Goal: Information Seeking & Learning: Learn about a topic

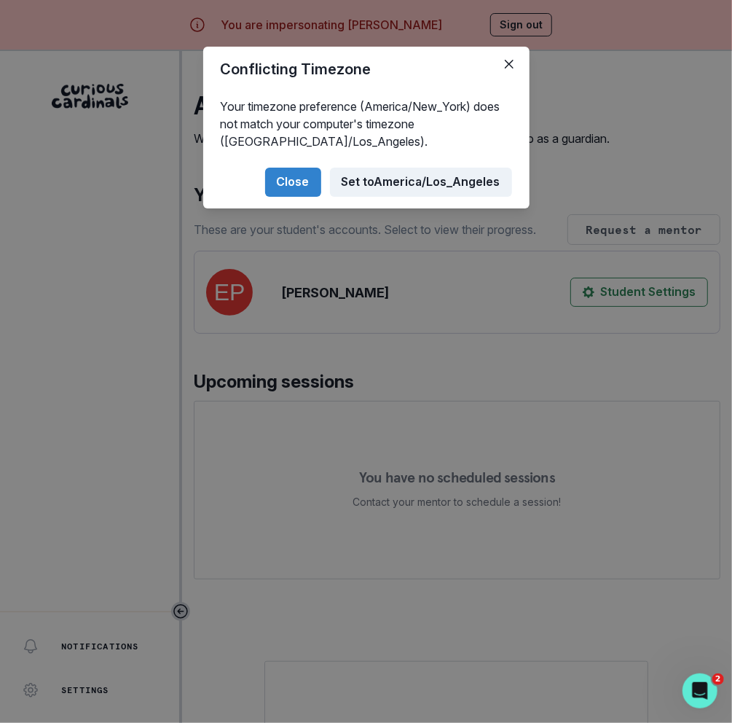
click at [407, 182] on button "Set to [GEOGRAPHIC_DATA]/Los_Angeles" at bounding box center [421, 182] width 182 height 29
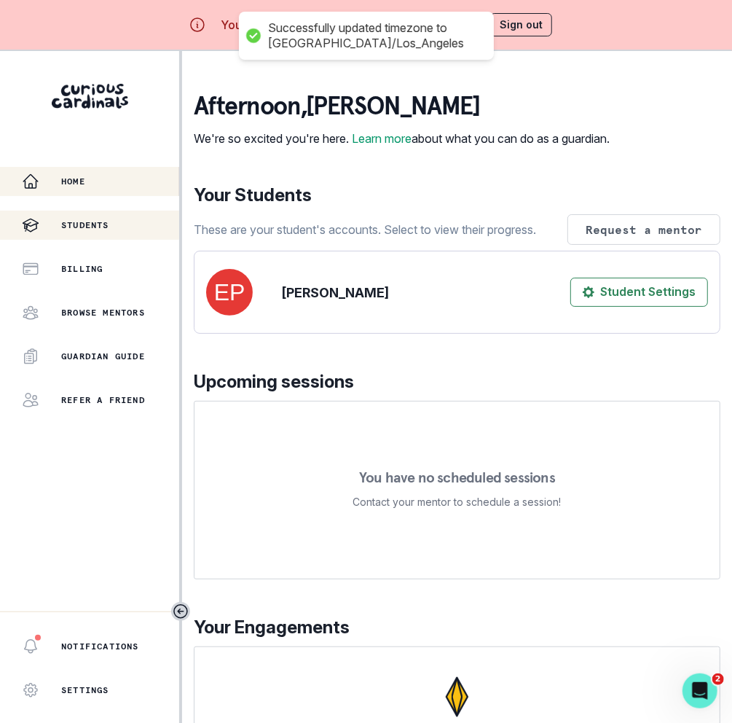
click at [110, 231] on div "Students" at bounding box center [100, 224] width 157 height 17
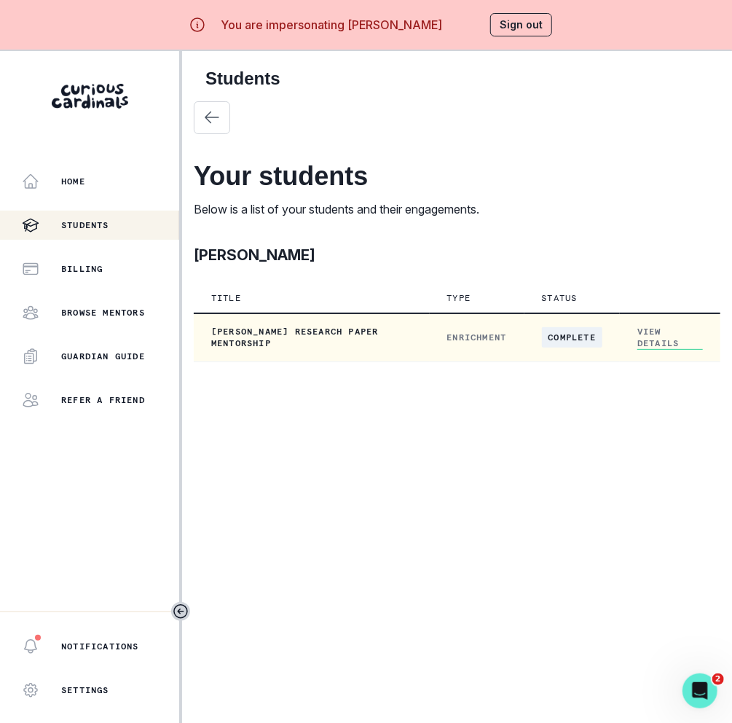
click at [639, 337] on link "View Details" at bounding box center [670, 338] width 66 height 24
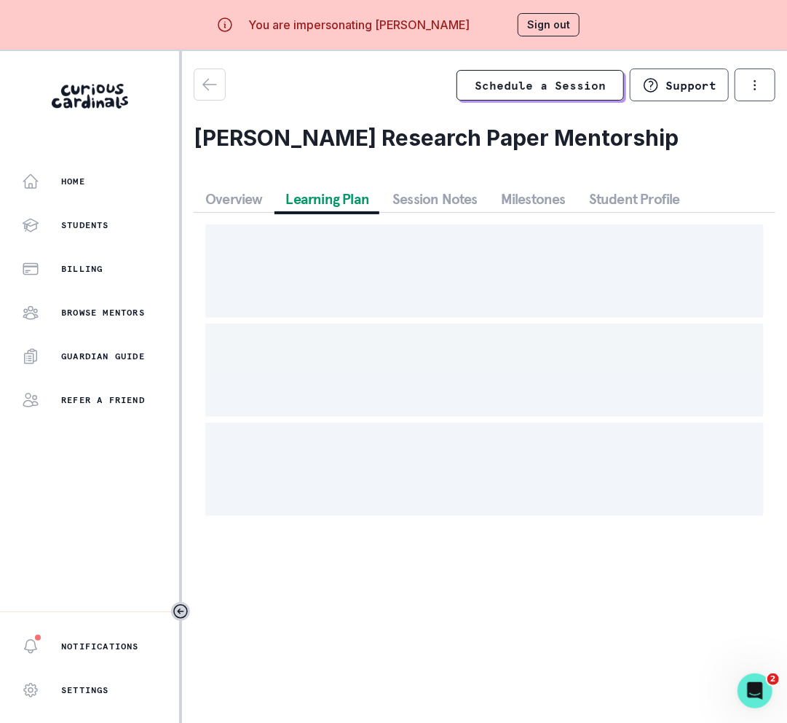
click at [343, 194] on button "Learning Plan" at bounding box center [328, 199] width 107 height 26
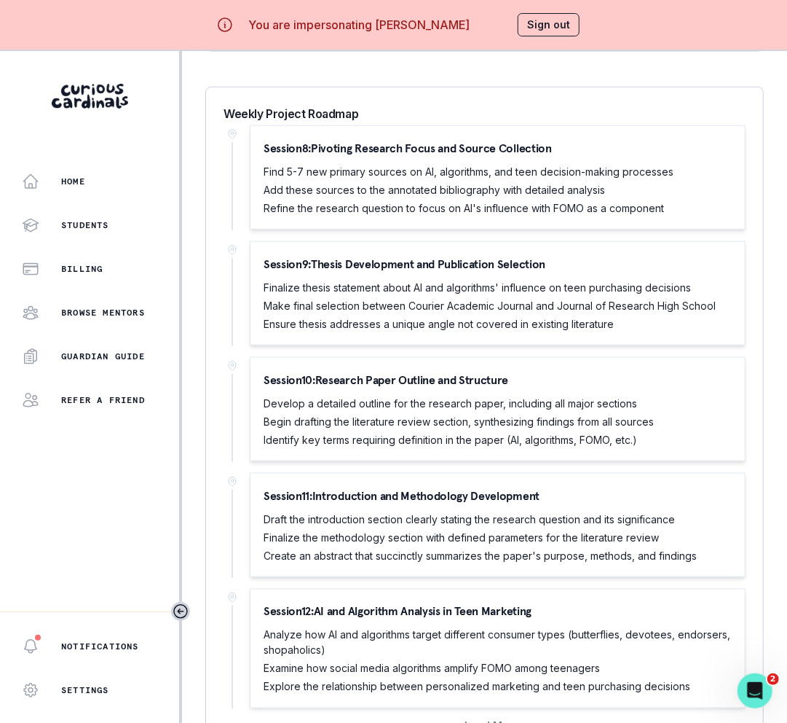
scroll to position [51, 0]
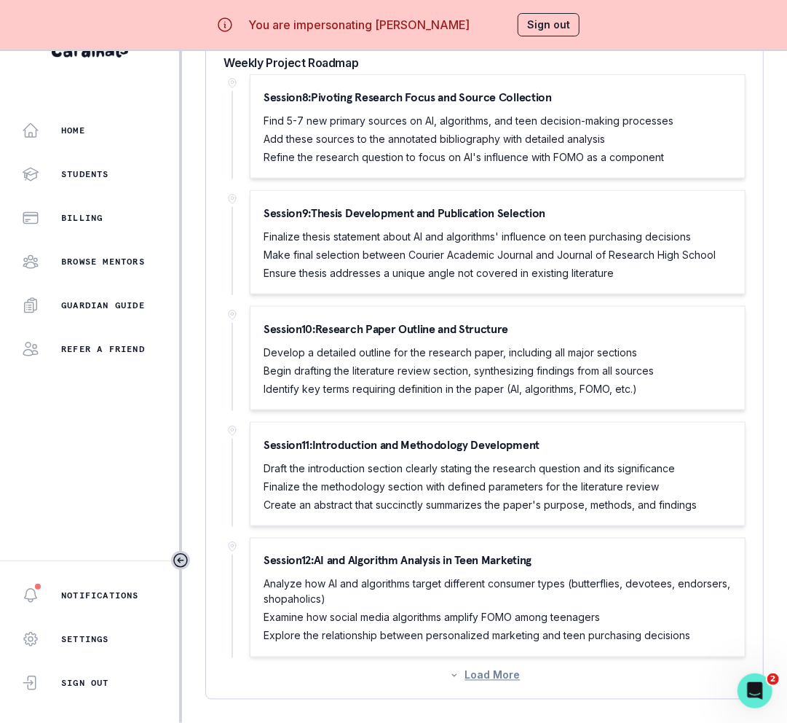
click at [501, 669] on button "Load More" at bounding box center [484, 675] width 71 height 12
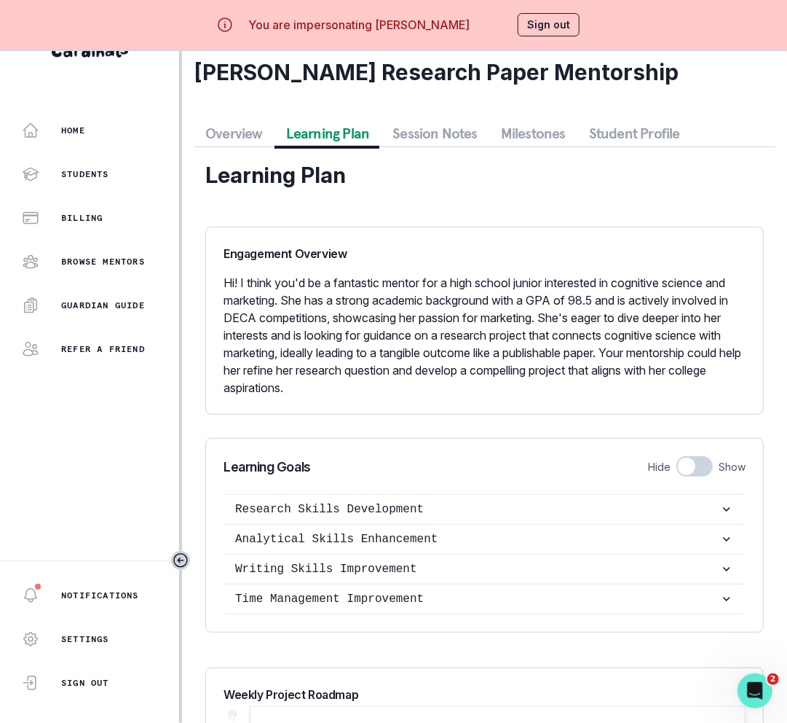
scroll to position [0, 0]
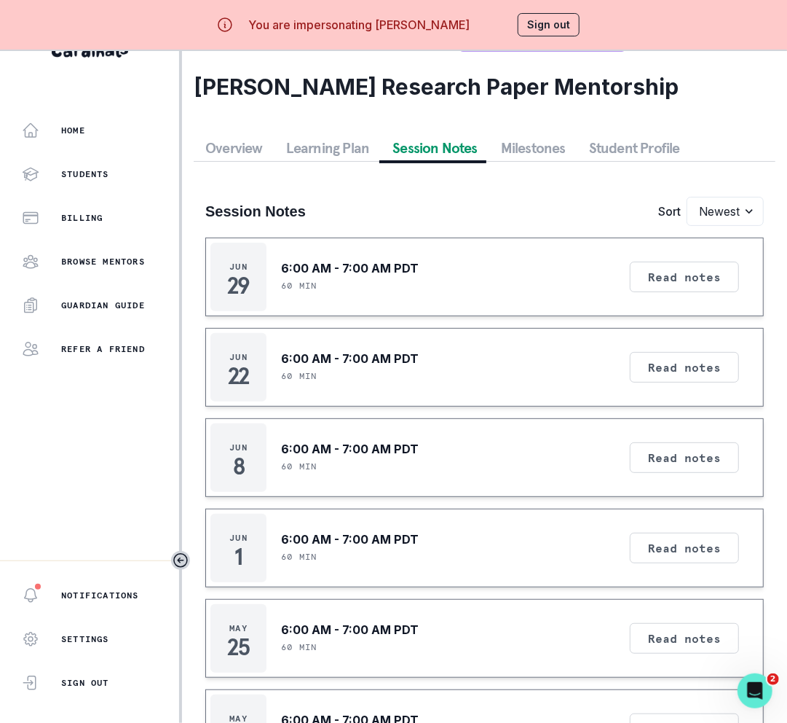
click at [432, 149] on button "Session Notes" at bounding box center [435, 148] width 109 height 26
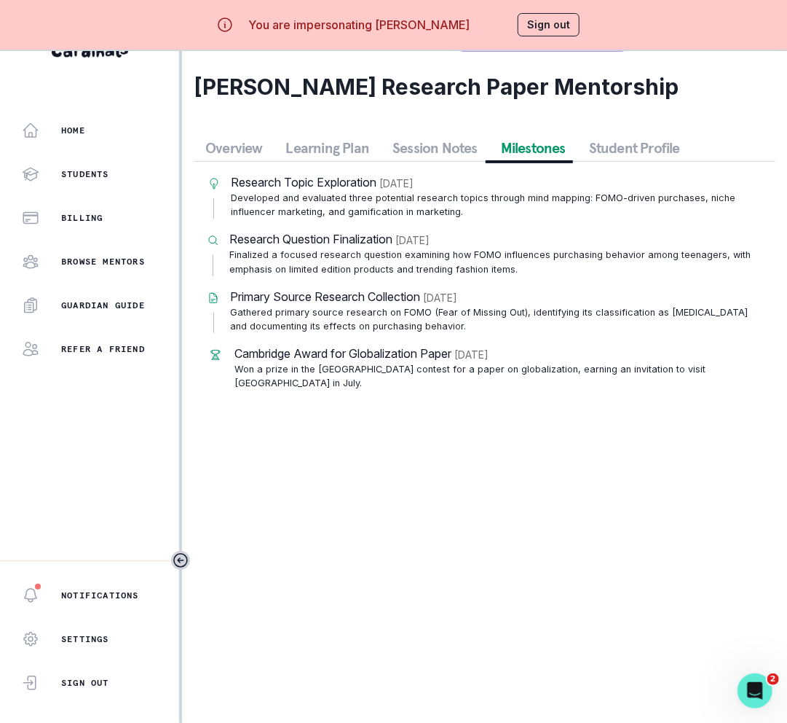
click at [516, 151] on button "Milestones" at bounding box center [533, 148] width 88 height 26
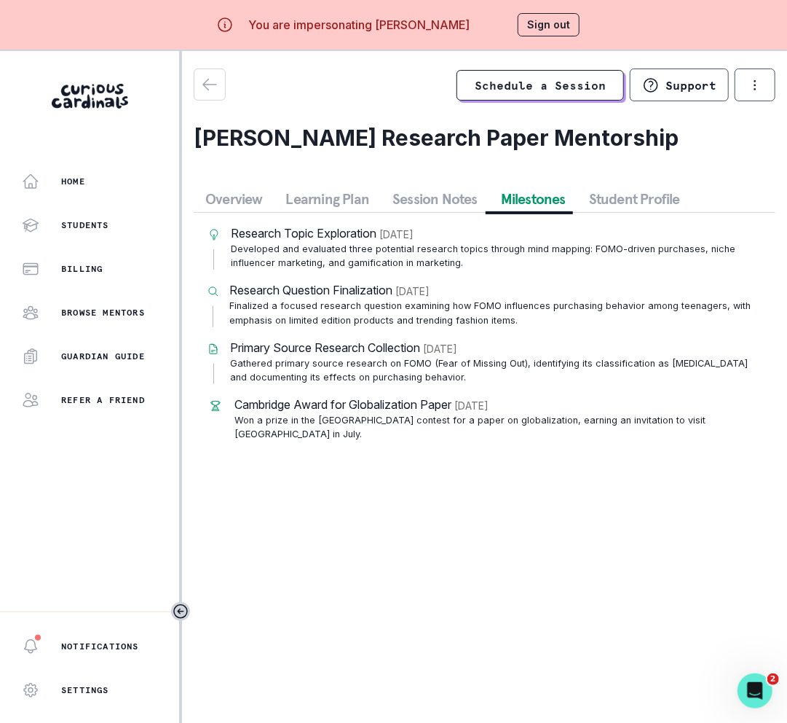
click at [653, 213] on div "Research Topic Exploration [DATE] Developed and evaluated three potential resea…" at bounding box center [485, 333] width 582 height 240
click at [645, 208] on button "Student Profile" at bounding box center [635, 199] width 114 height 26
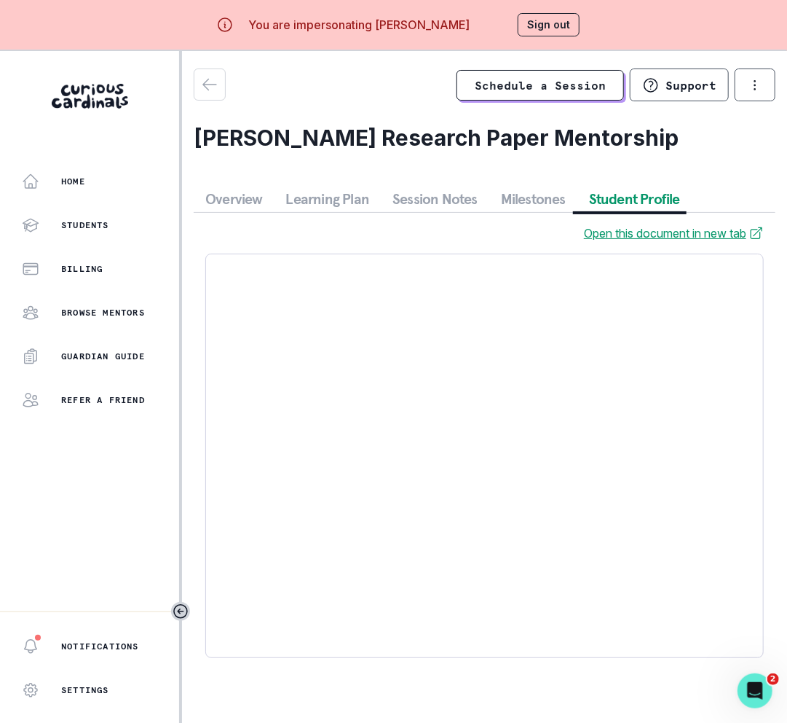
click at [322, 170] on div "Schedule a Session Support Request engagement pause Cancel subscription [PERSON…" at bounding box center [485, 368] width 582 height 601
click at [322, 188] on button "Learning Plan" at bounding box center [328, 199] width 107 height 26
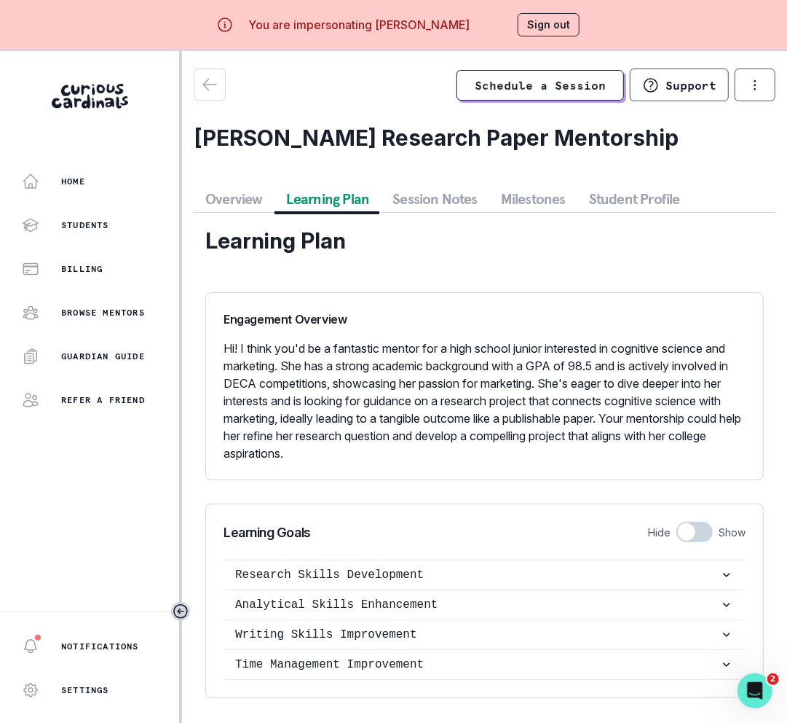
click at [237, 192] on button "Overview" at bounding box center [234, 199] width 81 height 26
click at [342, 192] on button "Learning Plan" at bounding box center [328, 199] width 107 height 26
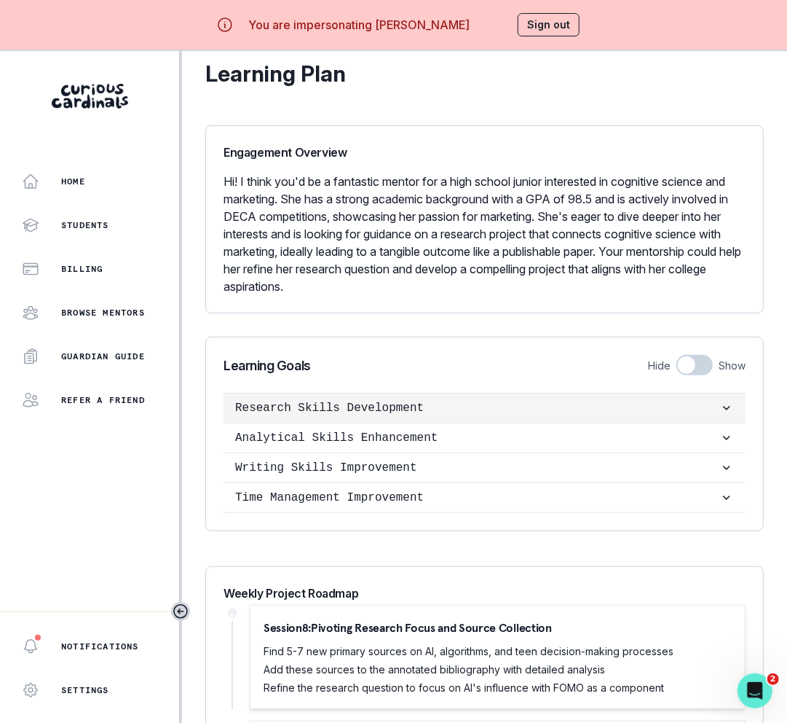
scroll to position [178, 0]
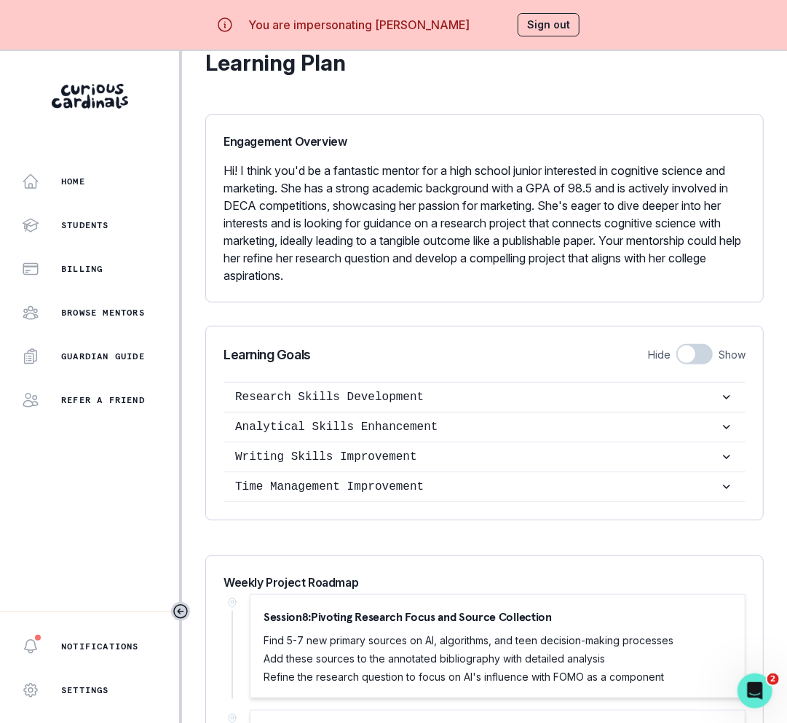
click at [693, 363] on div "Learning Goals Hide Show Research Skills Development - Improve research skills …" at bounding box center [485, 423] width 522 height 158
click at [692, 358] on span at bounding box center [686, 353] width 17 height 17
click at [677, 344] on input "checkbox" at bounding box center [676, 343] width 1 height 1
checkbox input "true"
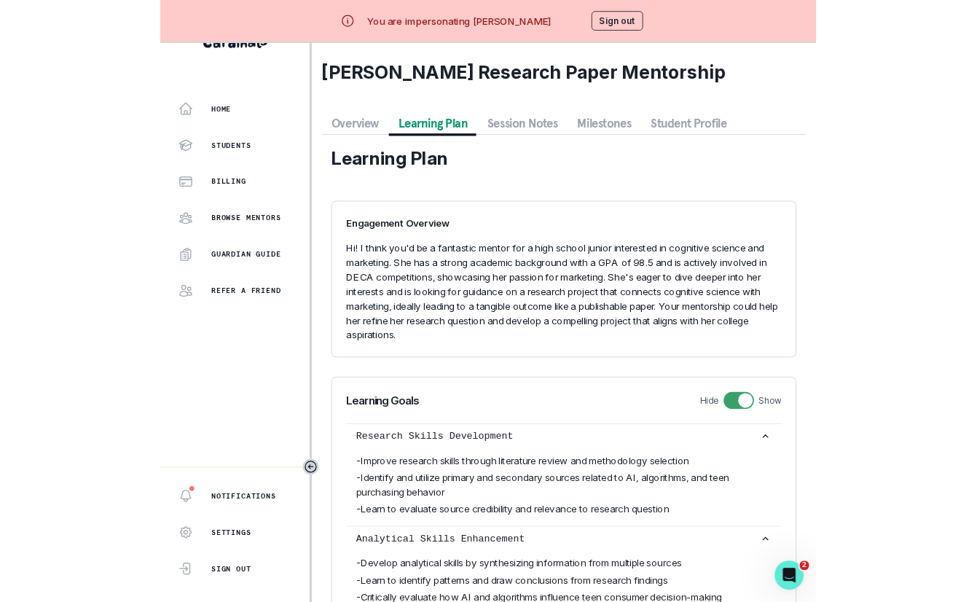
scroll to position [0, 0]
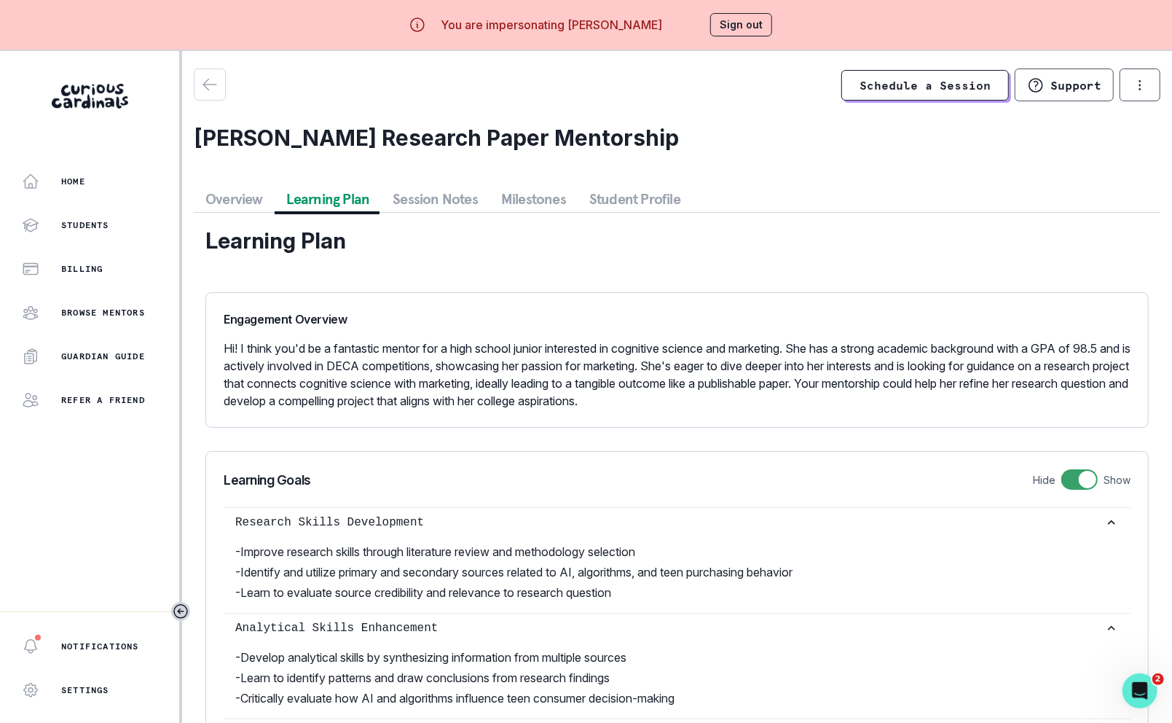
click at [731, 261] on div at bounding box center [676, 263] width 943 height 12
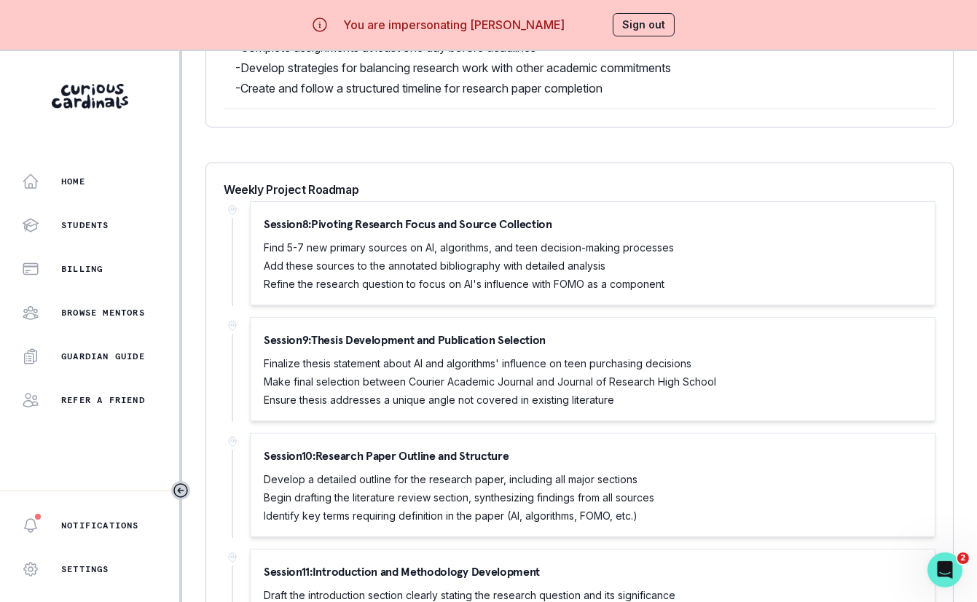
scroll to position [920, 0]
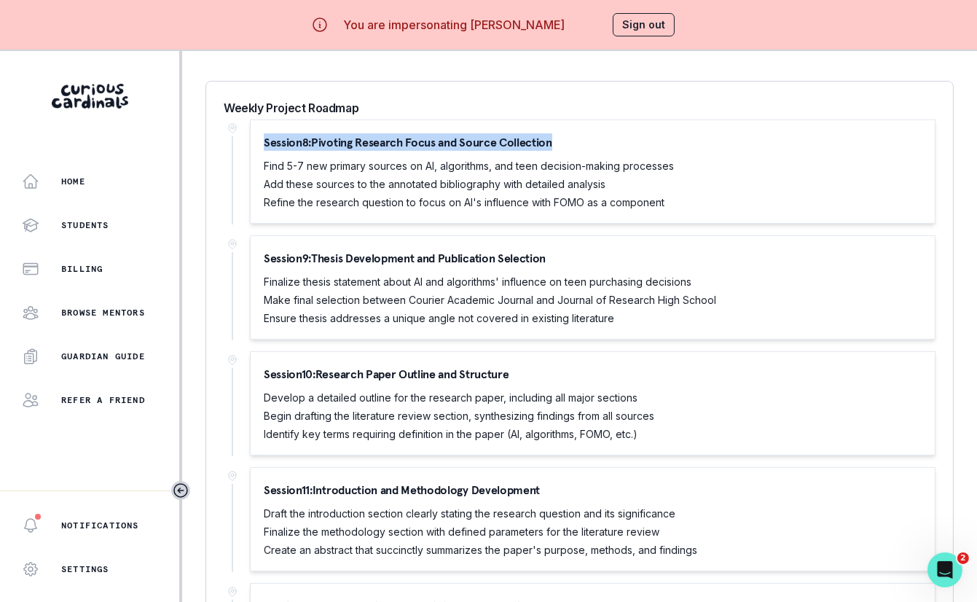
drag, startPoint x: 263, startPoint y: 138, endPoint x: 556, endPoint y: 145, distance: 293.6
click at [556, 145] on div "Session 8 : Pivoting Research Focus and Source Collection Find 5-7 new primary …" at bounding box center [593, 171] width 658 height 76
click at [441, 161] on p "Find 5-7 new primary sources on AI, algorithms, and teen decision-making proces…" at bounding box center [469, 165] width 410 height 15
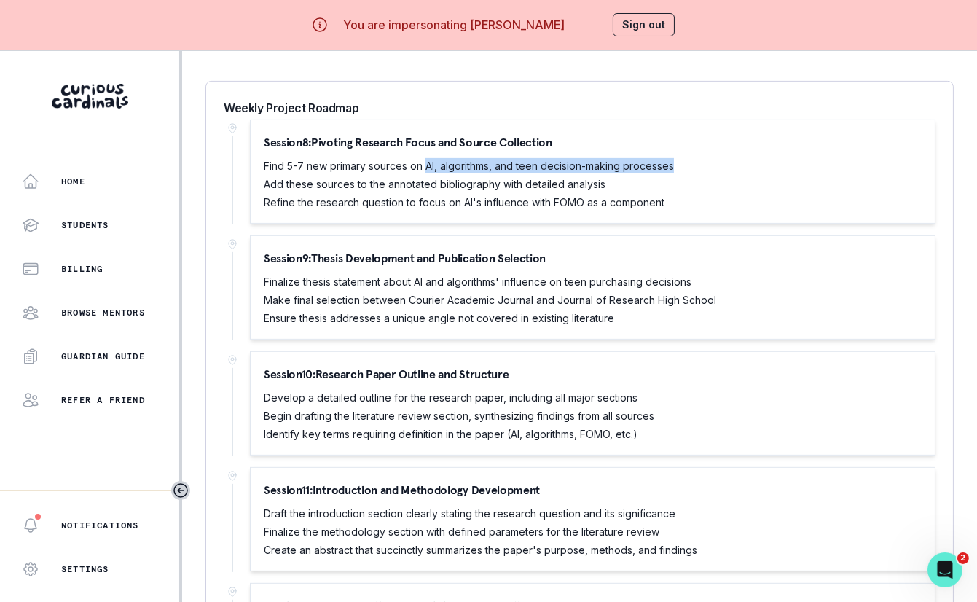
drag, startPoint x: 425, startPoint y: 160, endPoint x: 696, endPoint y: 159, distance: 271.7
click at [696, 159] on div "Session 8 : Pivoting Research Focus and Source Collection Find 5-7 new primary …" at bounding box center [593, 171] width 658 height 76
click at [371, 196] on p "Refine the research question to focus on AI's influence with FOMO as a component" at bounding box center [469, 201] width 410 height 15
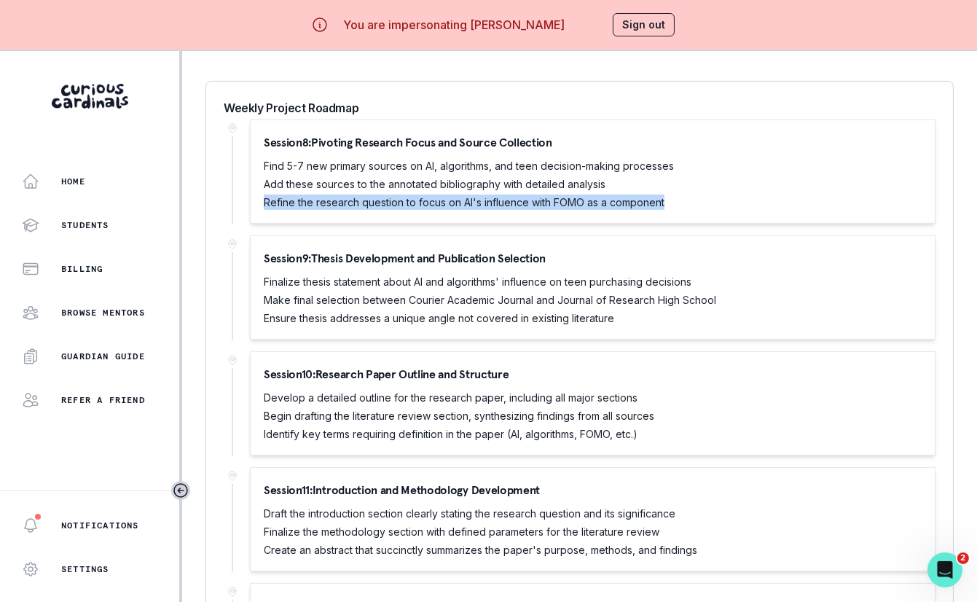
click at [371, 196] on p "Refine the research question to focus on AI's influence with FOMO as a component" at bounding box center [469, 201] width 410 height 15
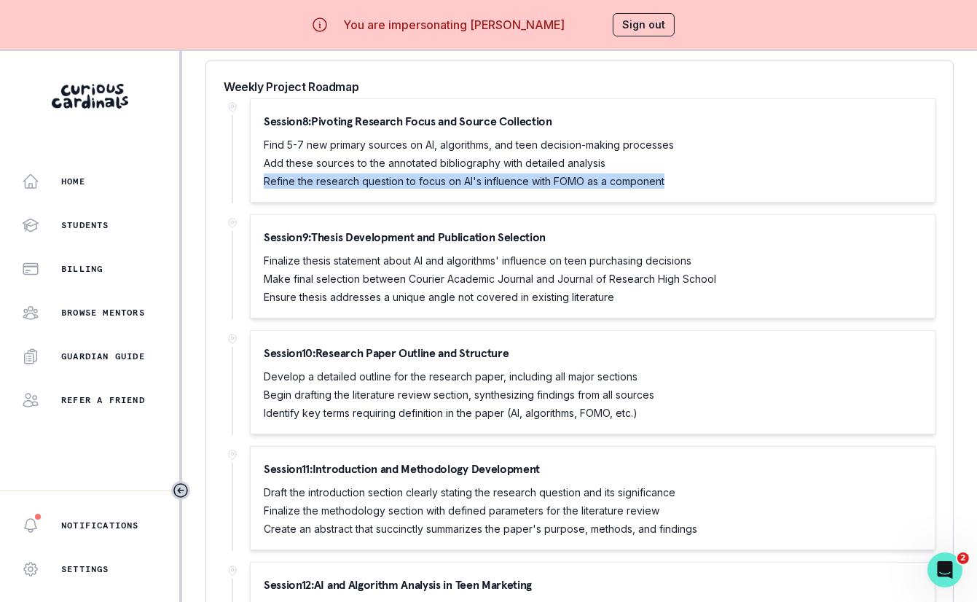
scroll to position [943, 0]
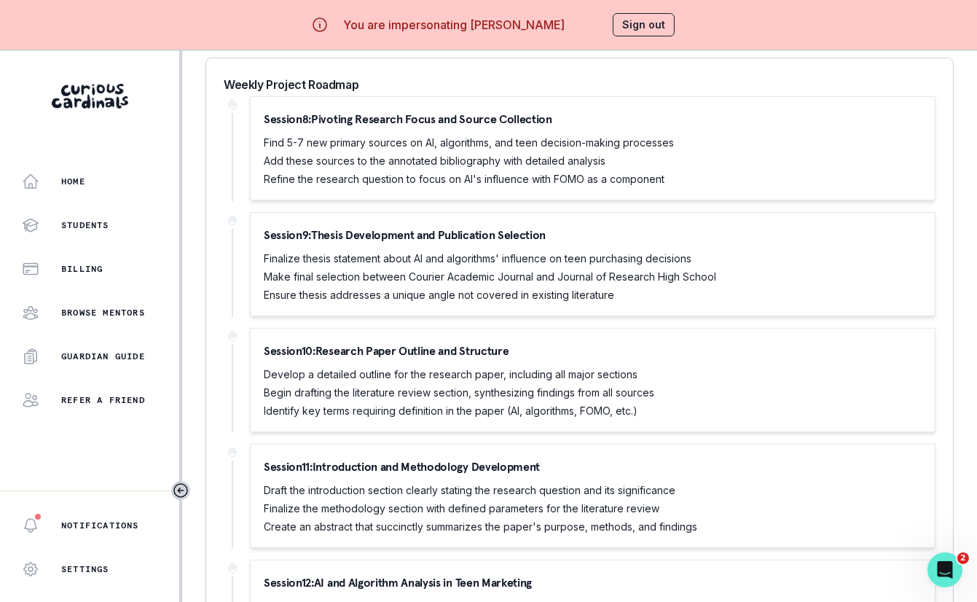
click at [425, 242] on div "Session 9 : Thesis Development and Publication Selection Finalize thesis statem…" at bounding box center [593, 264] width 658 height 76
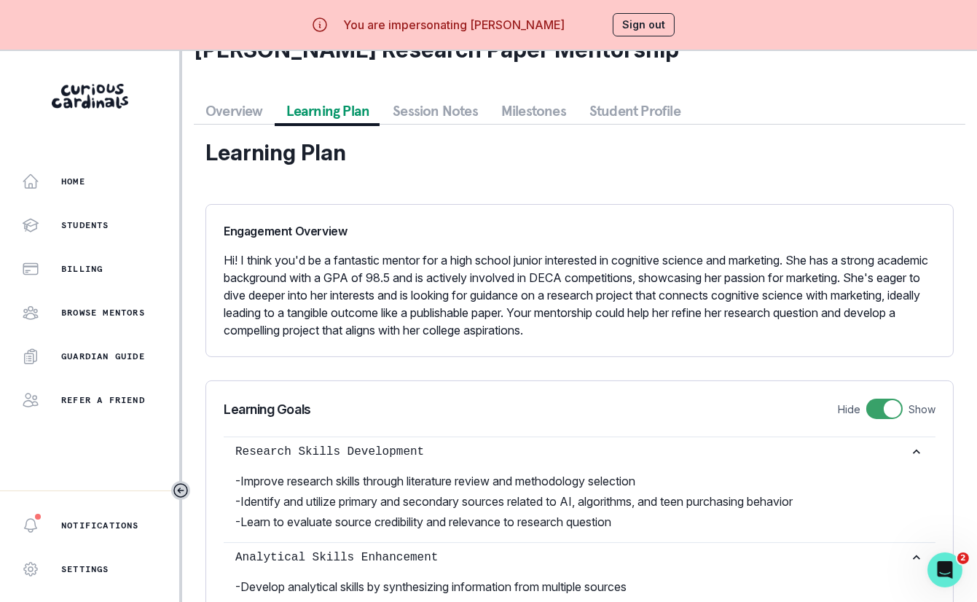
scroll to position [0, 0]
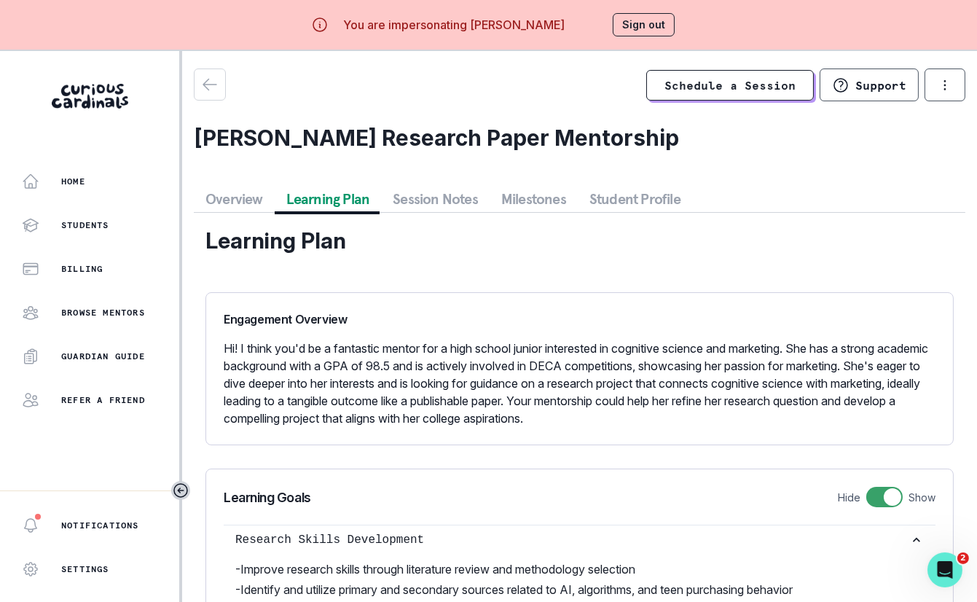
click at [443, 194] on button "Session Notes" at bounding box center [435, 199] width 109 height 26
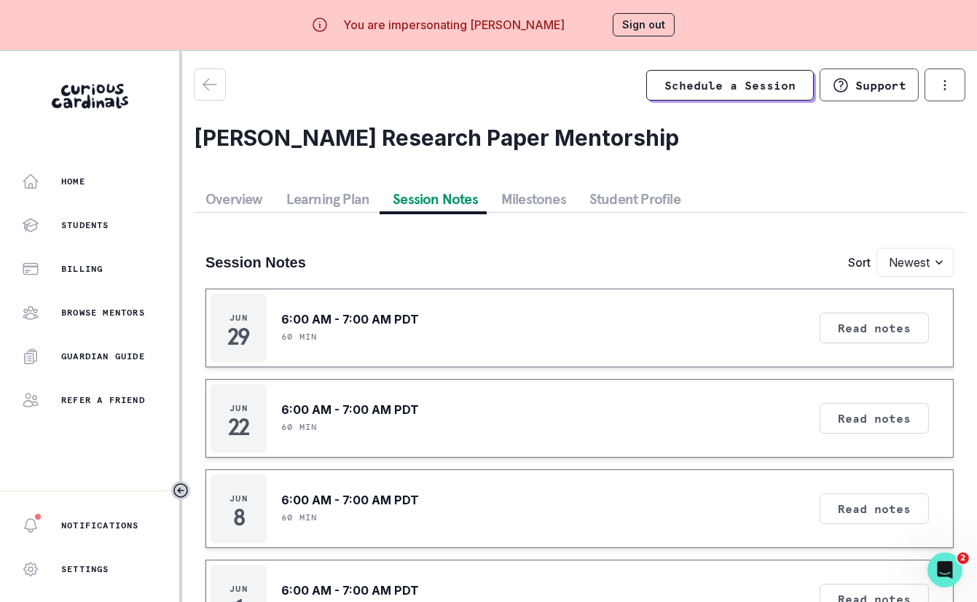
click at [234, 339] on p "29" at bounding box center [238, 336] width 23 height 15
click at [731, 323] on button "Read notes" at bounding box center [873, 327] width 109 height 31
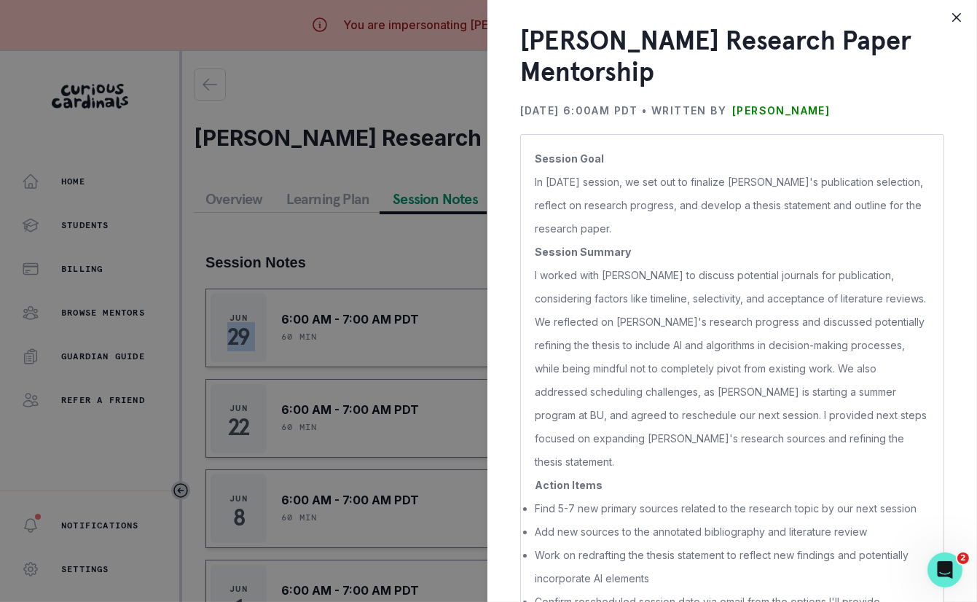
scroll to position [48, 0]
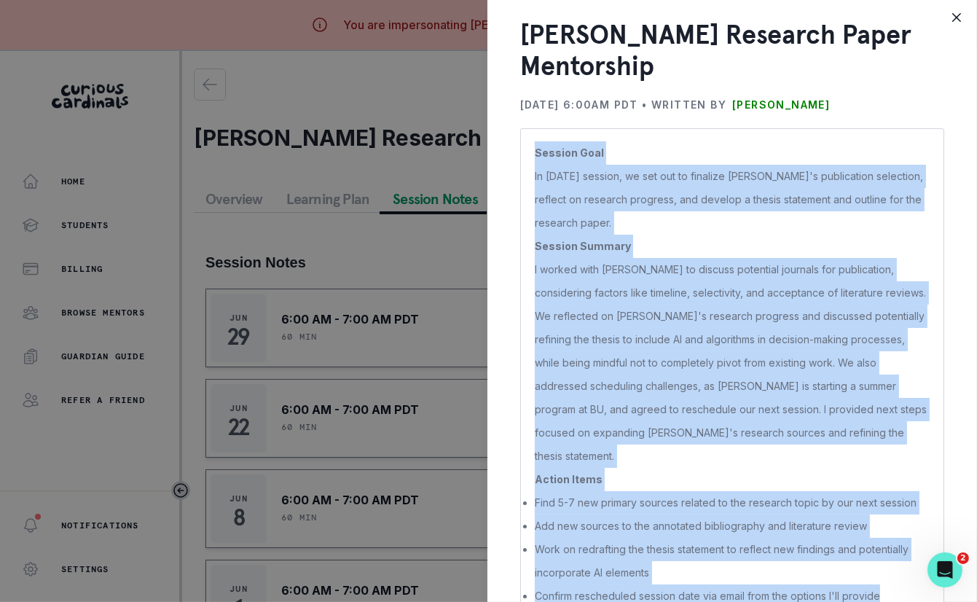
drag, startPoint x: 537, startPoint y: 154, endPoint x: 886, endPoint y: 575, distance: 547.8
click at [731, 575] on p "Session Goal In [DATE] session, we set out to finalize [PERSON_NAME]'s publicat…" at bounding box center [732, 374] width 395 height 466
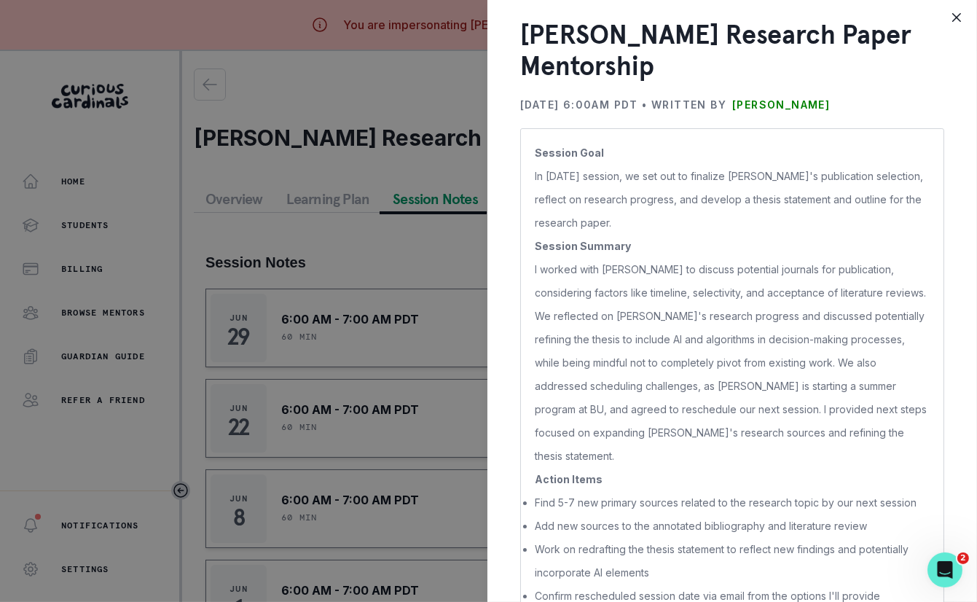
click at [505, 365] on div "[PERSON_NAME] Research Paper Mentorship [DATE] 6:00AM PDT • Written by [PERSON_…" at bounding box center [731, 301] width 489 height 602
click at [421, 355] on div "[PERSON_NAME] Research Paper Mentorship [DATE] 6:00AM PDT • Written by [PERSON_…" at bounding box center [488, 301] width 977 height 602
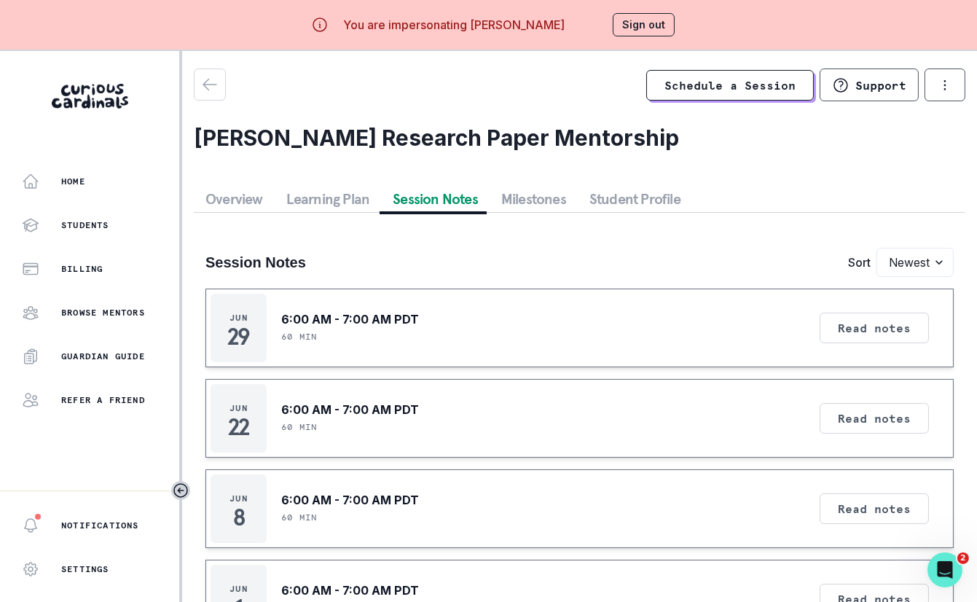
click at [516, 194] on button "Milestones" at bounding box center [533, 199] width 88 height 26
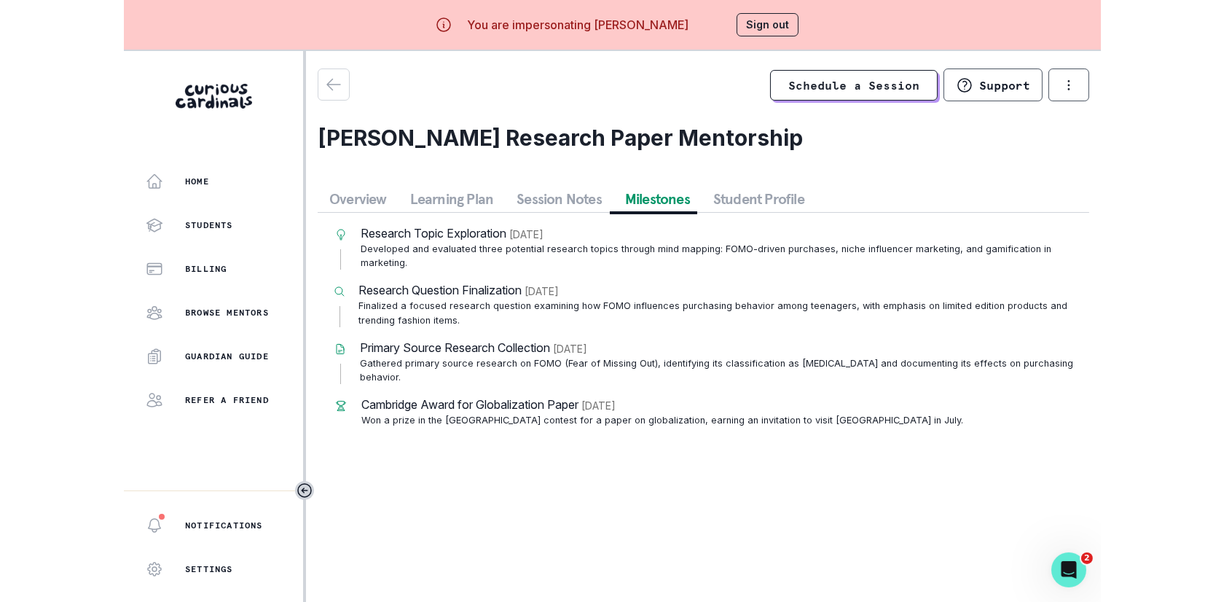
scroll to position [50, 0]
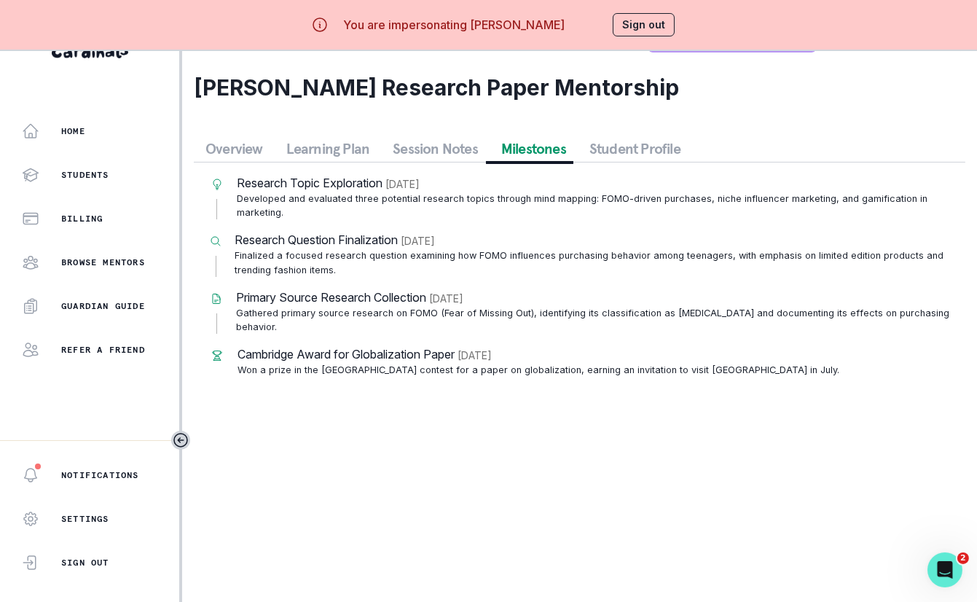
click at [379, 200] on p "Developed and evaluated three potential research topics through mind mapping: F…" at bounding box center [595, 206] width 717 height 28
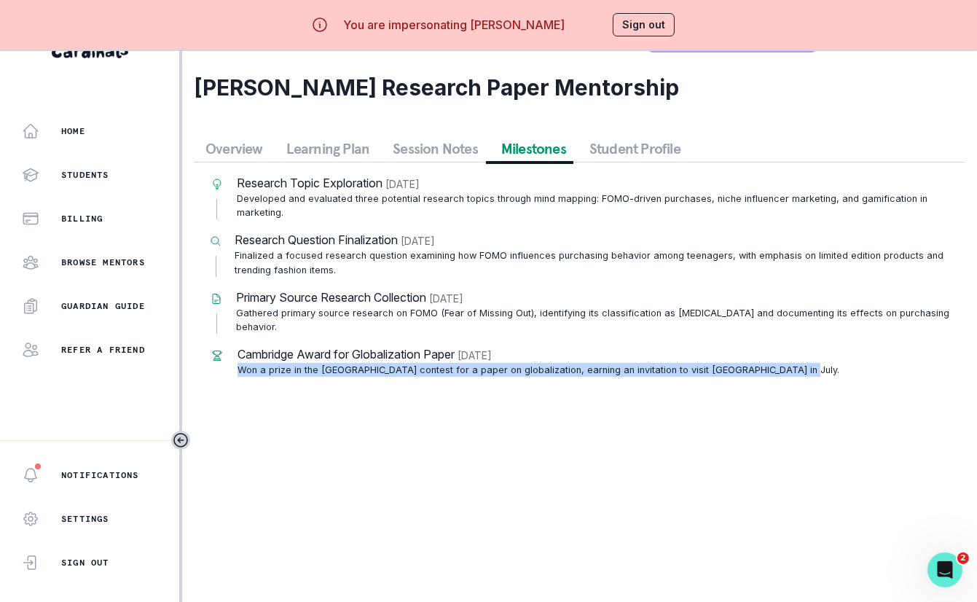
drag, startPoint x: 238, startPoint y: 371, endPoint x: 830, endPoint y: 382, distance: 591.5
click at [731, 382] on div "Research Topic Exploration [DATE] Developed and evaluated three potential resea…" at bounding box center [579, 275] width 771 height 226
